Goal: Transaction & Acquisition: Purchase product/service

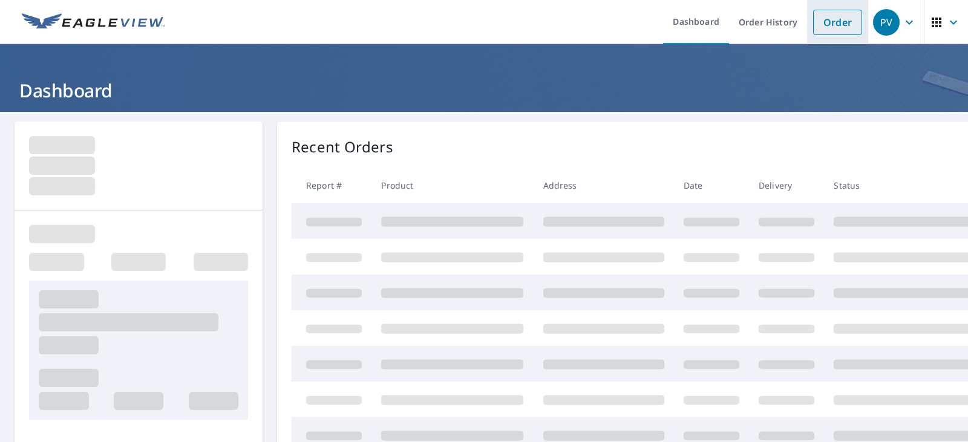
click at [822, 27] on link "Order" at bounding box center [837, 22] width 49 height 25
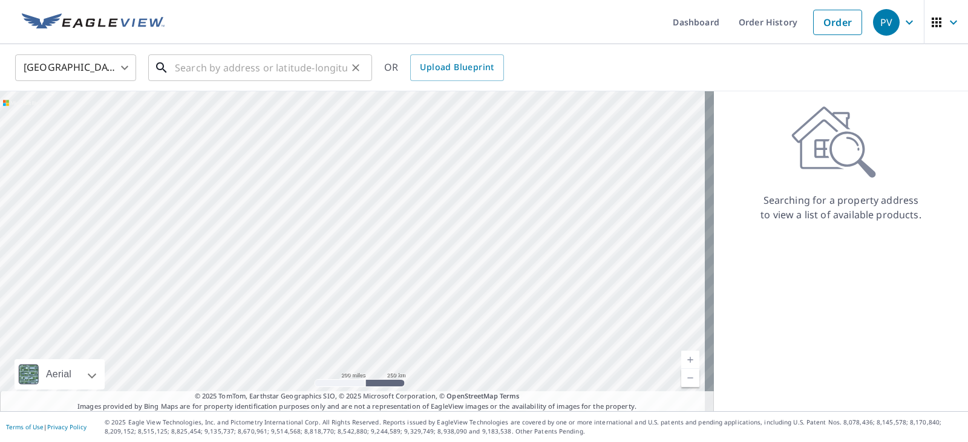
click at [250, 70] on input "text" at bounding box center [261, 68] width 172 height 34
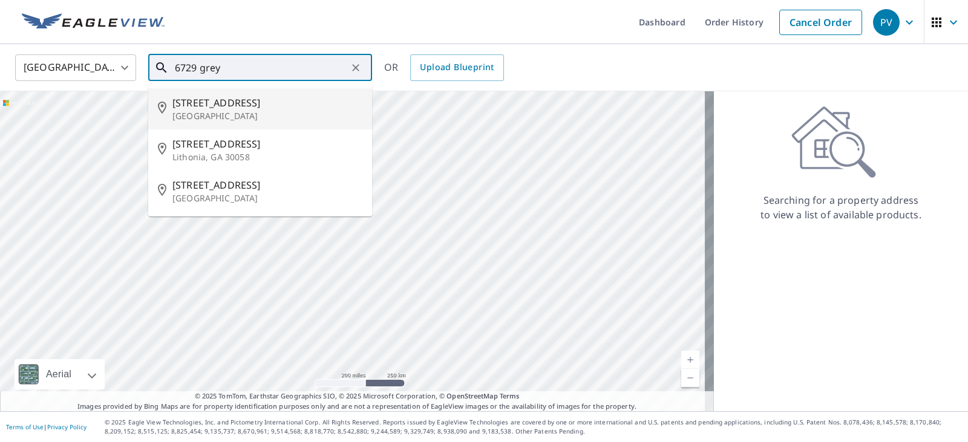
click at [255, 102] on span "[STREET_ADDRESS]" at bounding box center [267, 103] width 190 height 15
type input "[STREET_ADDRESS]"
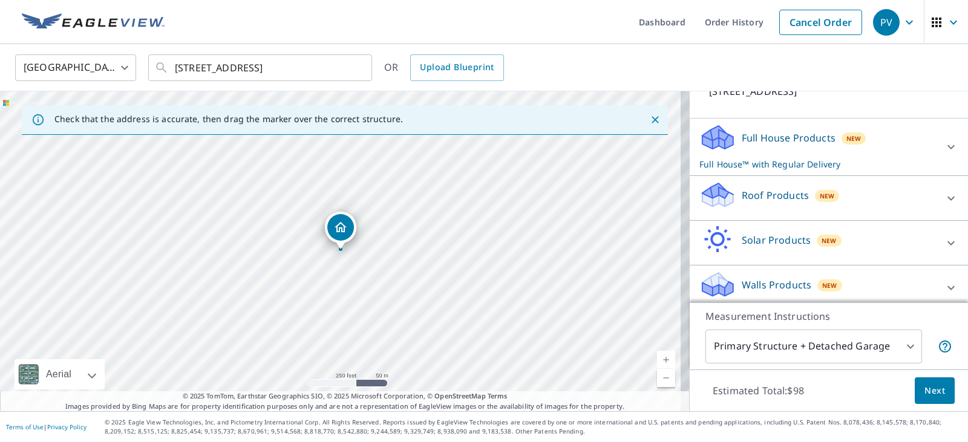
scroll to position [106, 0]
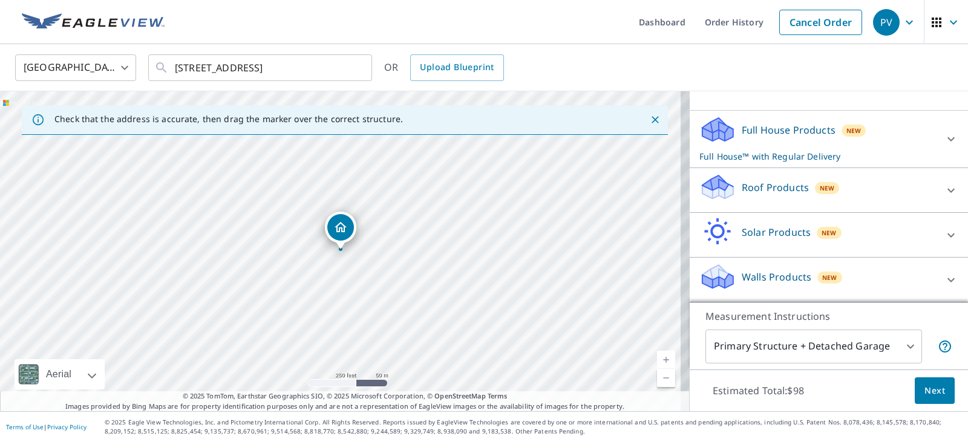
click at [783, 197] on div "Roof Products New" at bounding box center [817, 190] width 237 height 34
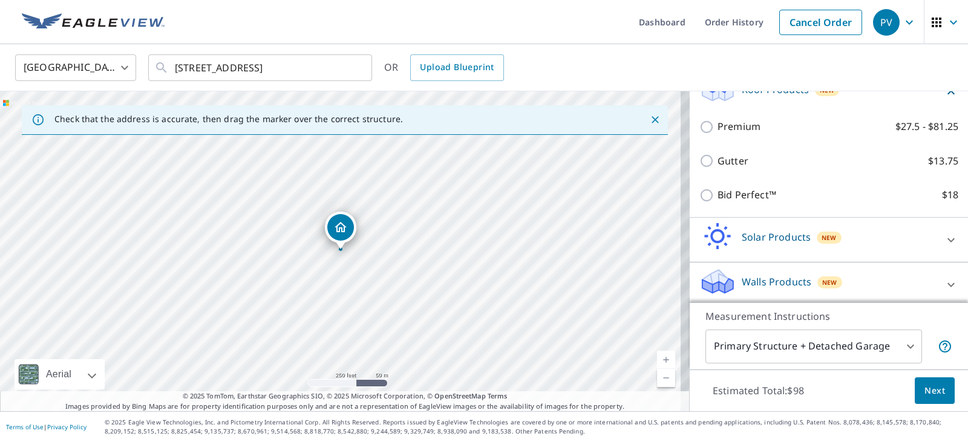
scroll to position [209, 0]
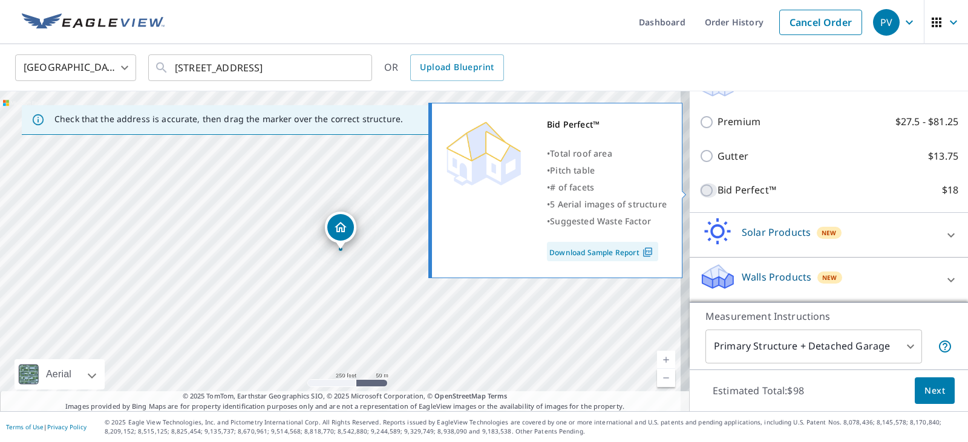
click at [699, 191] on input "Bid Perfect™ $18" at bounding box center [708, 190] width 18 height 15
checkbox input "true"
checkbox input "false"
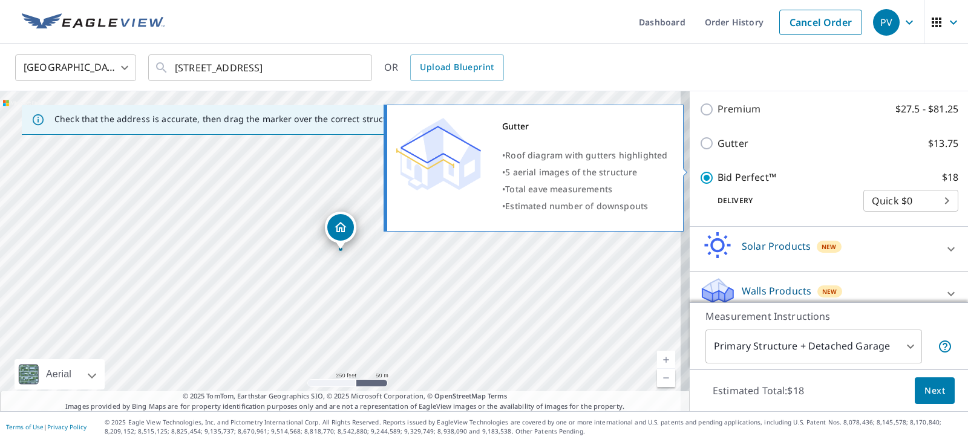
scroll to position [235, 0]
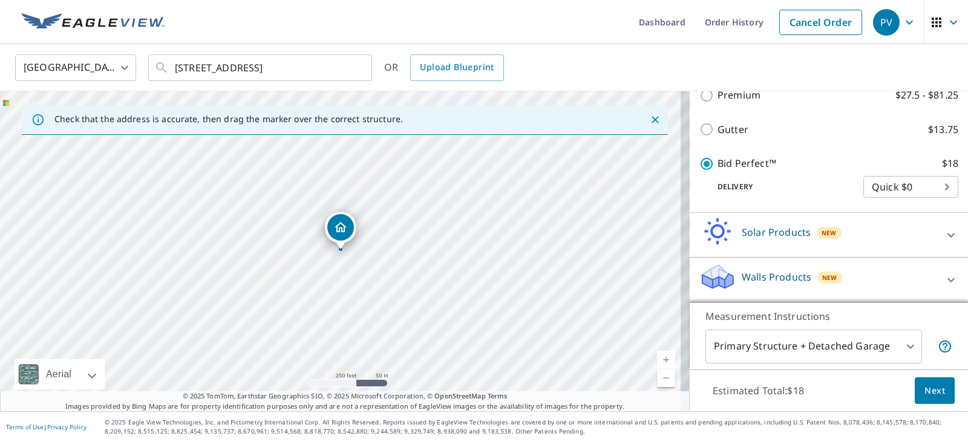
click at [925, 387] on span "Next" at bounding box center [934, 391] width 21 height 15
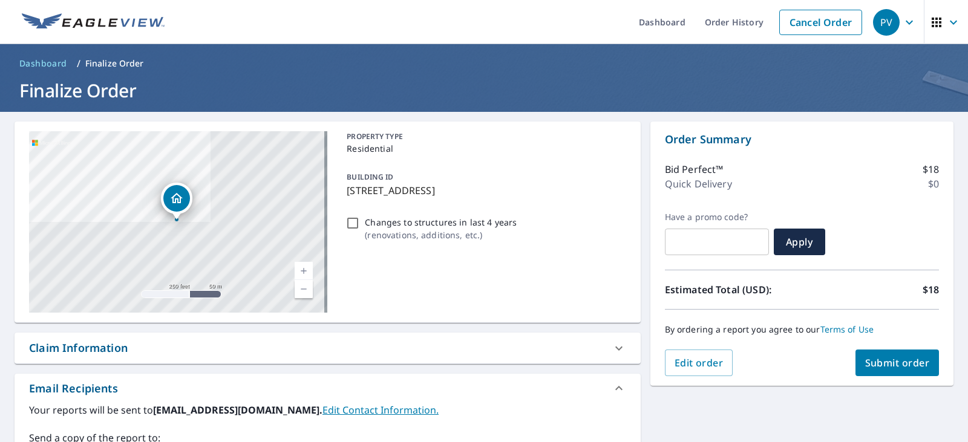
click at [907, 364] on span "Submit order" at bounding box center [897, 362] width 65 height 13
checkbox input "true"
